Goal: Information Seeking & Learning: Check status

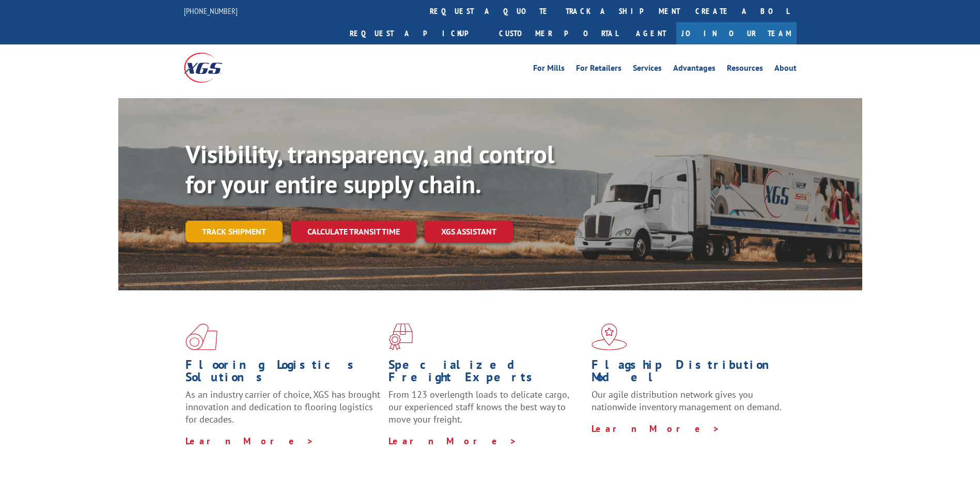
click at [242, 221] on link "Track shipment" at bounding box center [234, 232] width 97 height 22
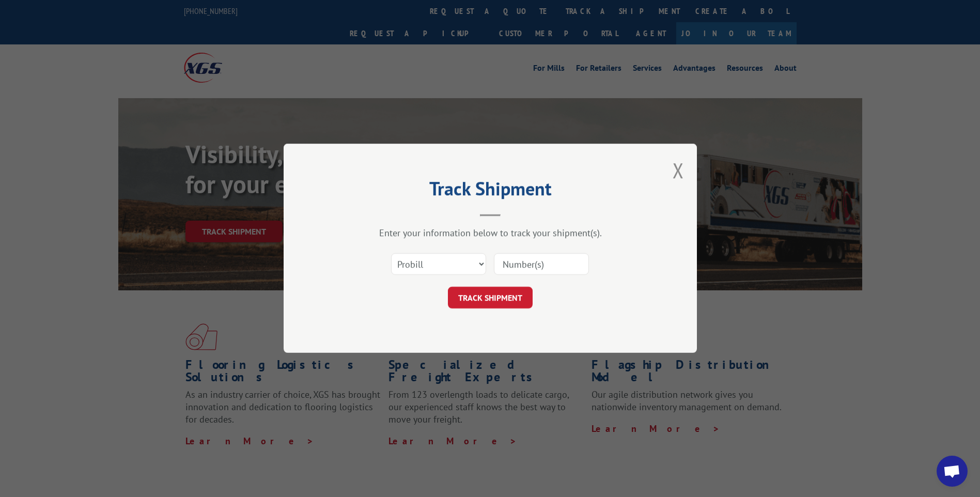
drag, startPoint x: 516, startPoint y: 257, endPoint x: 518, endPoint y: 263, distance: 6.5
click at [517, 258] on input at bounding box center [541, 265] width 95 height 22
type input "17496544"
click at [532, 299] on button "TRACK SHIPMENT" at bounding box center [490, 298] width 85 height 22
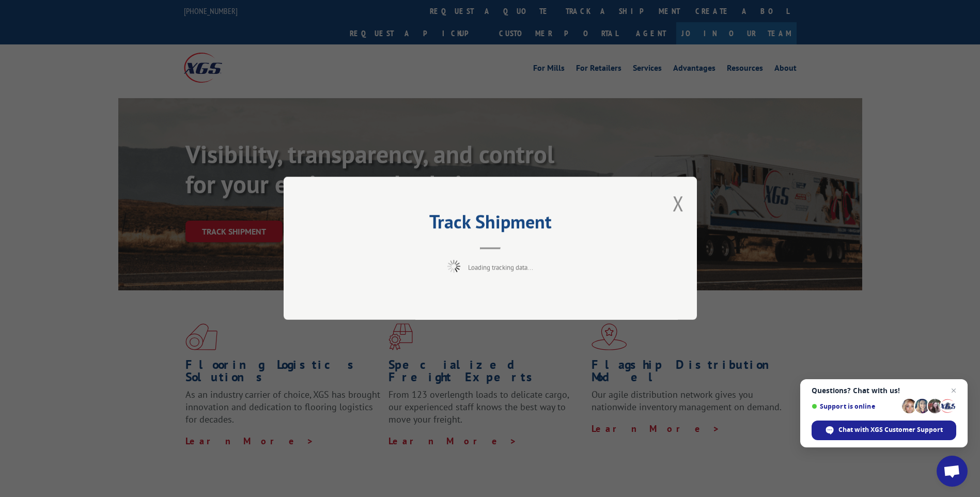
click at [511, 301] on div "Track Shipment Loading tracking data..." at bounding box center [490, 248] width 413 height 143
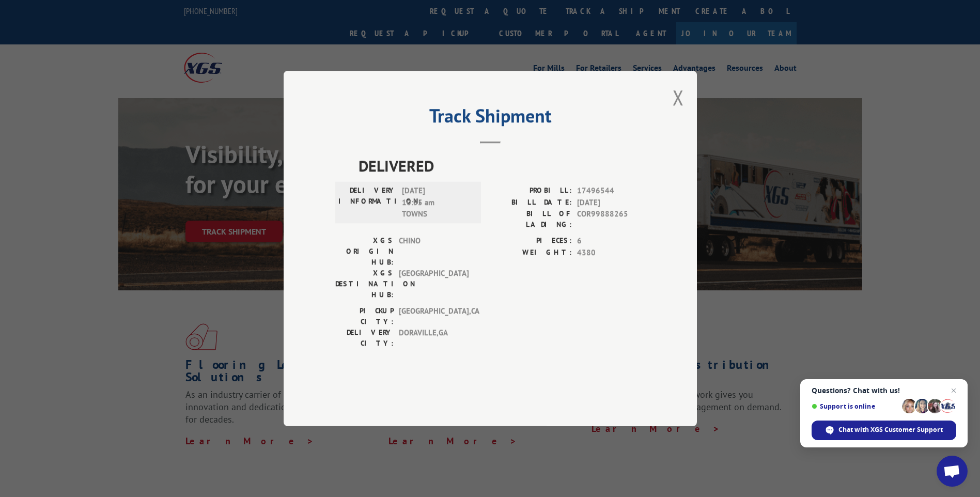
click at [486, 177] on span "DELIVERED" at bounding box center [502, 165] width 287 height 23
click at [498, 319] on div "PICKUP CITY: [GEOGRAPHIC_DATA] , [GEOGRAPHIC_DATA] DELIVERY CITY: [GEOGRAPHIC_D…" at bounding box center [490, 329] width 310 height 49
drag, startPoint x: 658, startPoint y: 123, endPoint x: 669, endPoint y: 125, distance: 10.5
click at [663, 125] on div "Track Shipment DELIVERED DELIVERY INFORMATION: [DATE] 10:55 am TOWNS PROBILL: 1…" at bounding box center [490, 249] width 413 height 356
click at [678, 111] on button "Close modal" at bounding box center [678, 97] width 11 height 27
